Goal: Use online tool/utility: Use online tool/utility

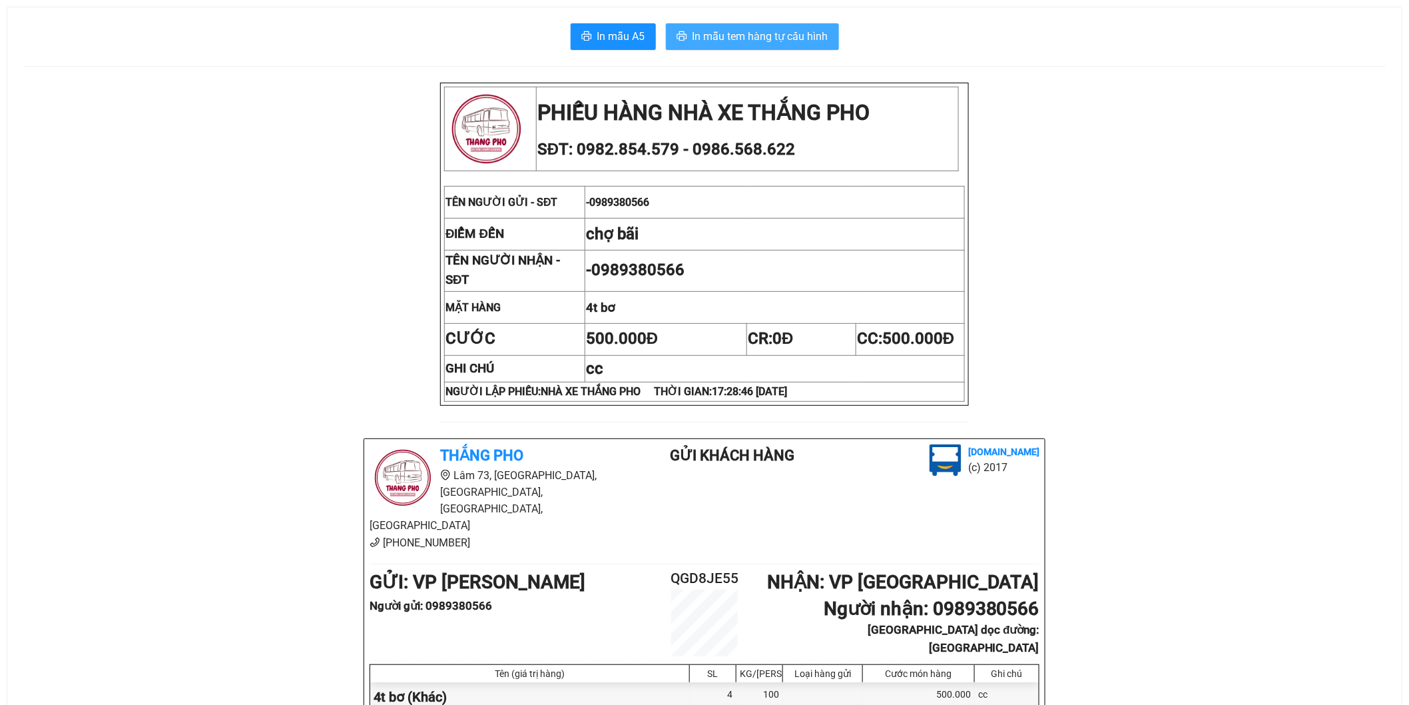
click at [785, 36] on span "In mẫu tem hàng tự cấu hình" at bounding box center [761, 36] width 136 height 17
click at [767, 39] on span "In mẫu tem hàng tự cấu hình" at bounding box center [761, 36] width 136 height 17
